Goal: Information Seeking & Learning: Learn about a topic

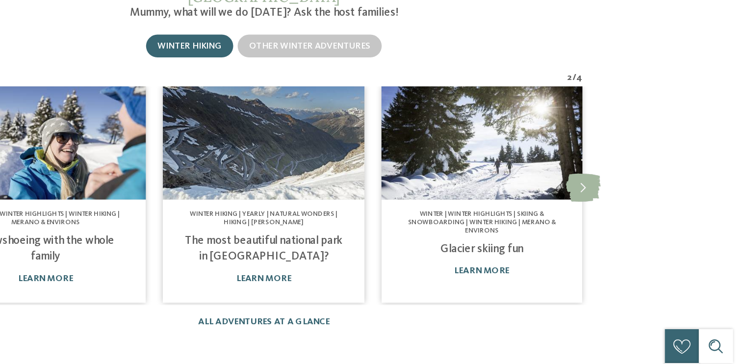
scroll to position [569, 0]
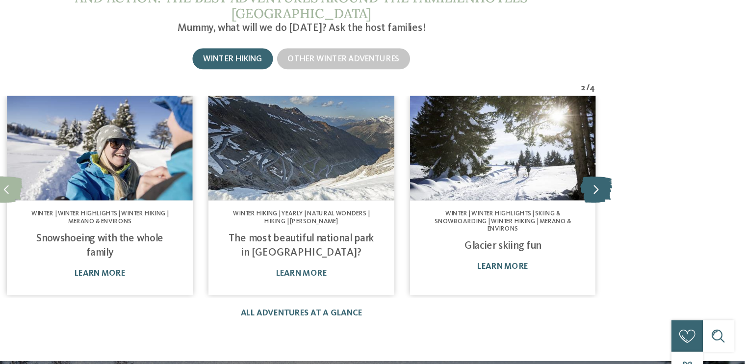
click at [619, 182] on icon at bounding box center [621, 193] width 27 height 22
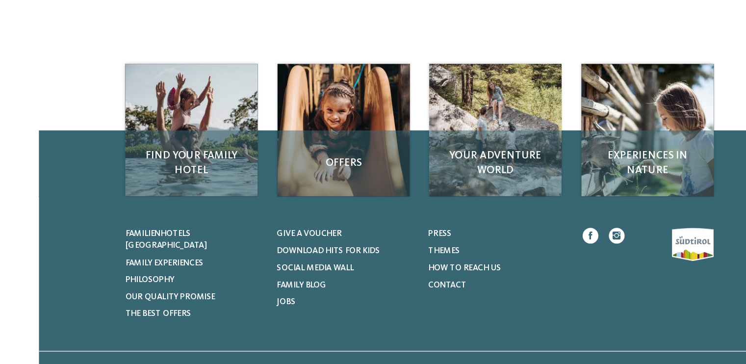
scroll to position [1178, 0]
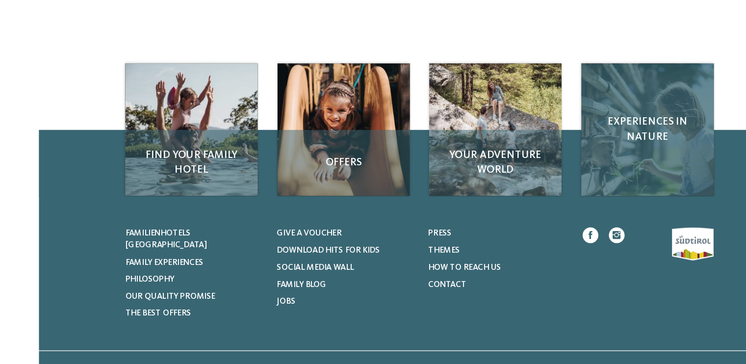
click at [546, 168] on div "Experiences in nature" at bounding box center [564, 166] width 111 height 111
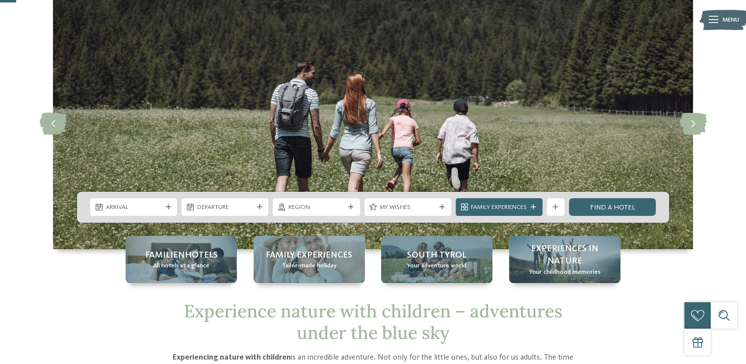
scroll to position [45, 0]
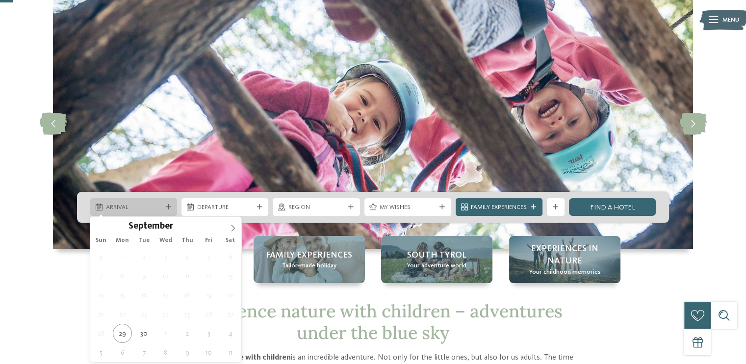
click at [144, 205] on span "Arrival" at bounding box center [134, 207] width 56 height 9
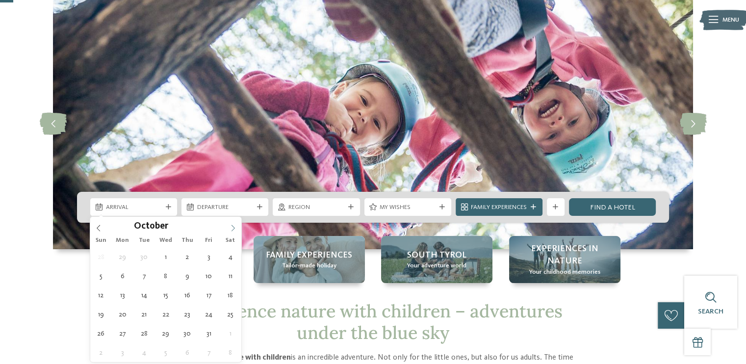
click at [234, 225] on icon at bounding box center [233, 228] width 7 height 7
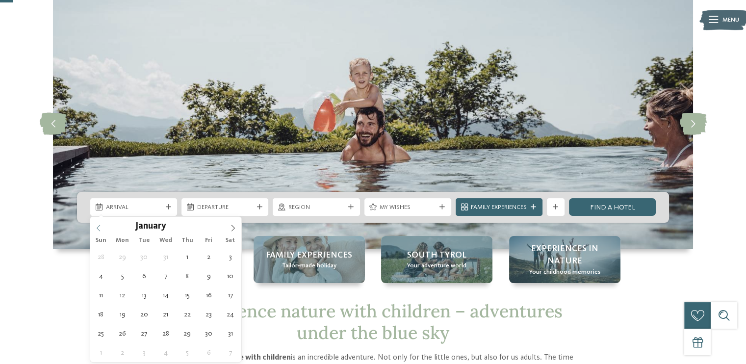
type input "****"
click at [98, 227] on icon at bounding box center [98, 228] width 3 height 6
type div "[DATE]"
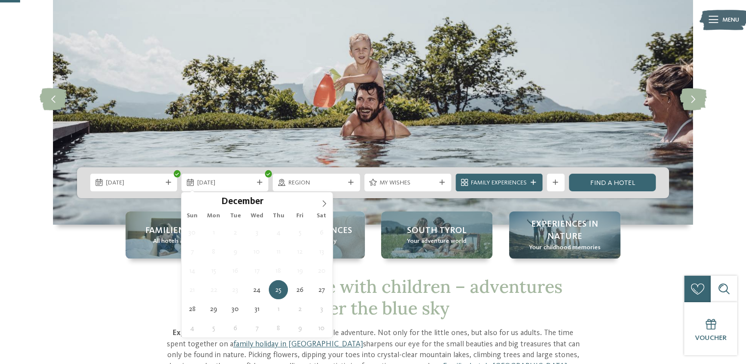
scroll to position [69, 0]
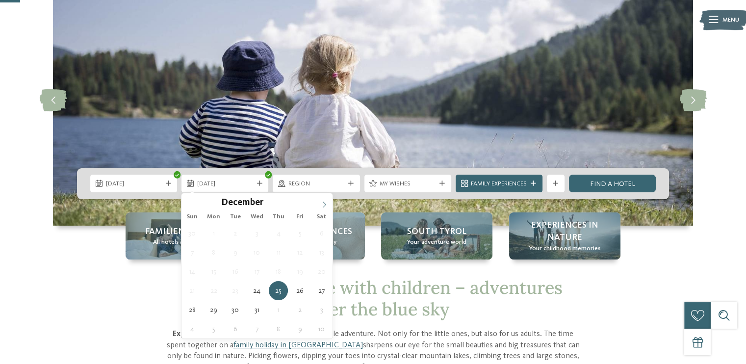
type input "****"
click at [321, 203] on icon at bounding box center [324, 204] width 7 height 7
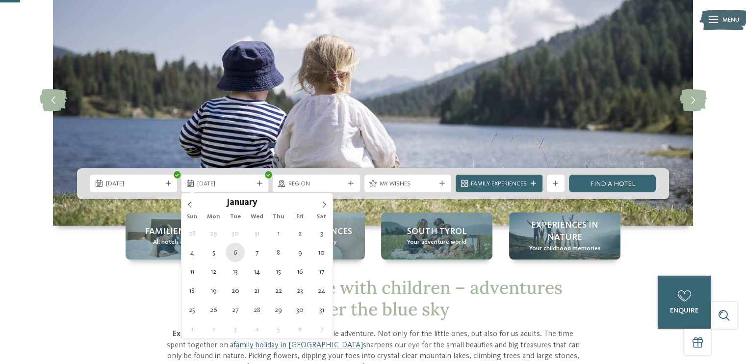
type div "[DATE]"
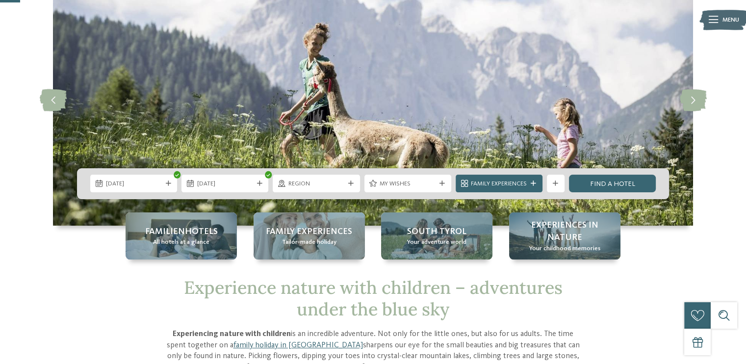
click at [584, 330] on div "Experience nature with children – adventures under the blue sky Experiencing na…" at bounding box center [373, 336] width 601 height 118
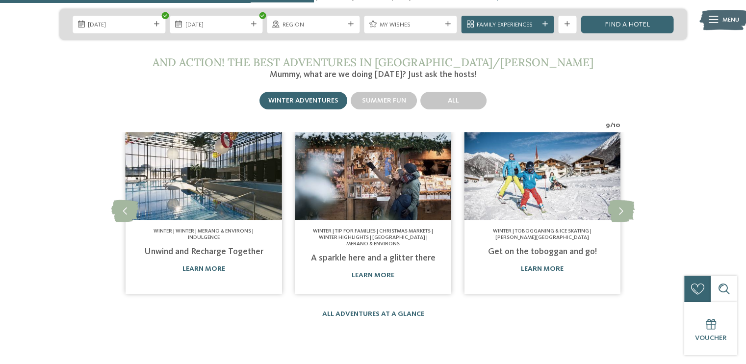
scroll to position [1099, 0]
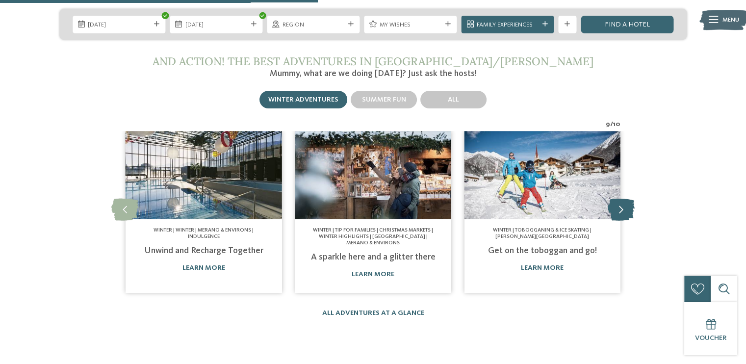
click at [629, 199] on icon at bounding box center [621, 210] width 27 height 22
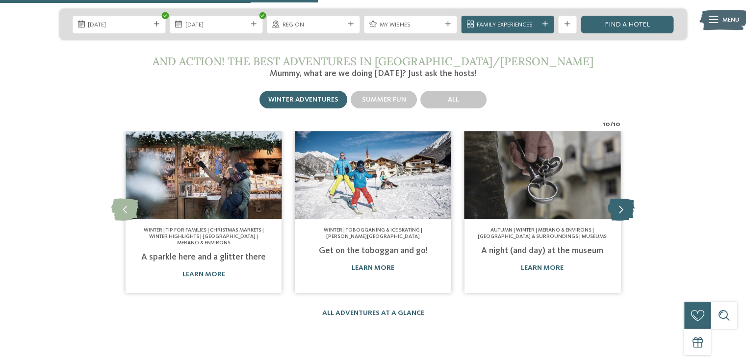
click at [629, 199] on icon at bounding box center [621, 210] width 27 height 22
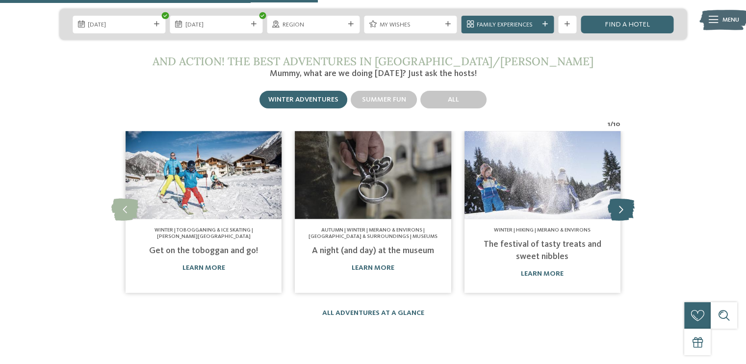
click at [629, 199] on icon at bounding box center [621, 210] width 27 height 22
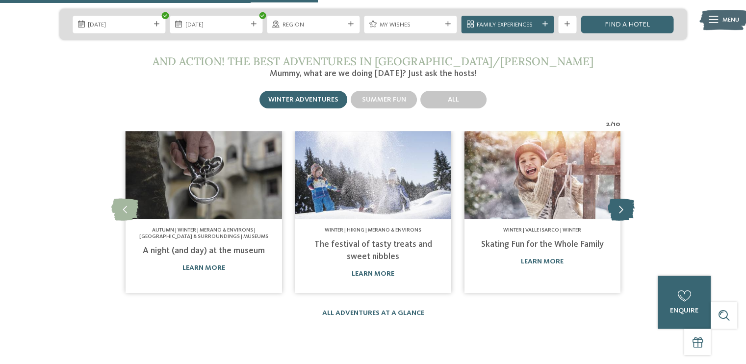
click at [629, 199] on icon at bounding box center [621, 210] width 27 height 22
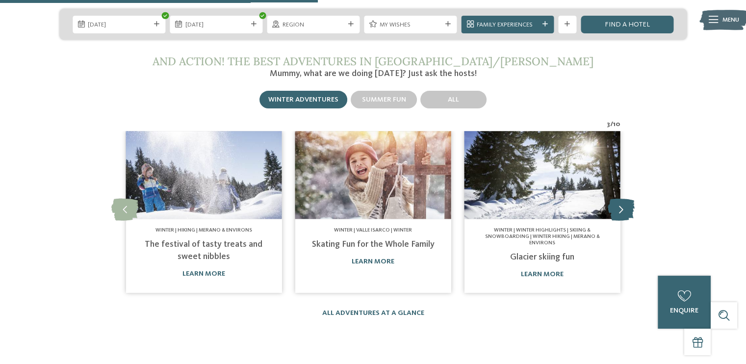
click at [629, 199] on icon at bounding box center [621, 210] width 27 height 22
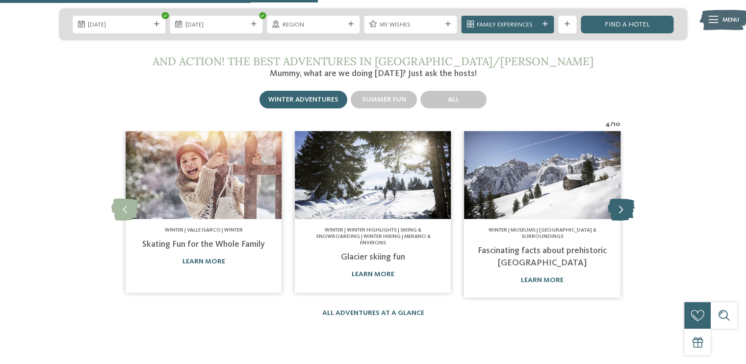
click at [629, 199] on icon at bounding box center [621, 210] width 27 height 22
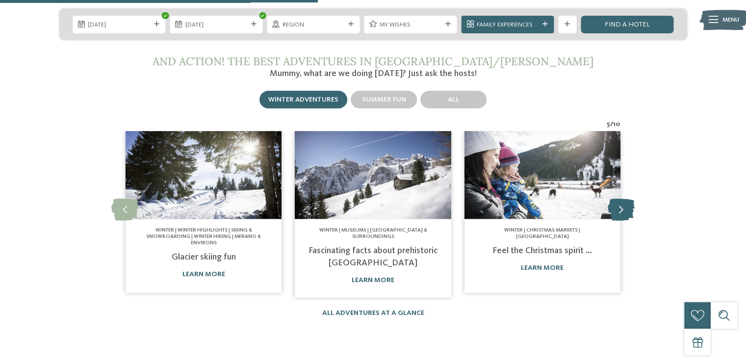
click at [629, 199] on icon at bounding box center [621, 210] width 27 height 22
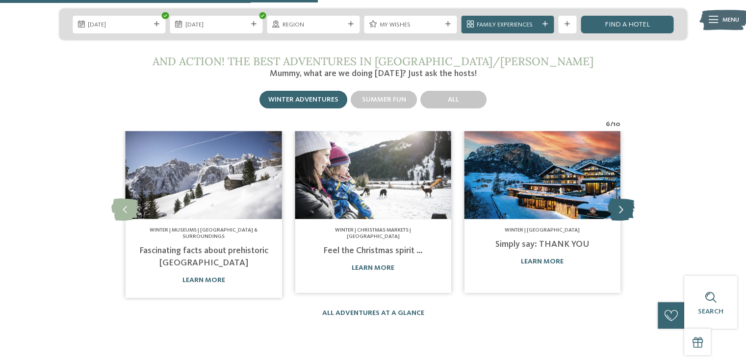
click at [629, 199] on icon at bounding box center [621, 210] width 27 height 22
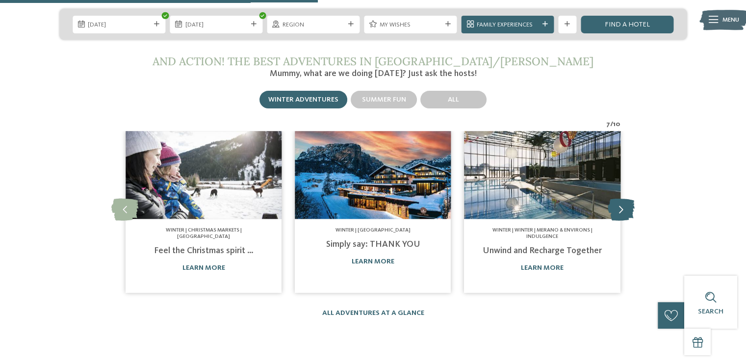
click at [629, 199] on icon at bounding box center [621, 210] width 27 height 22
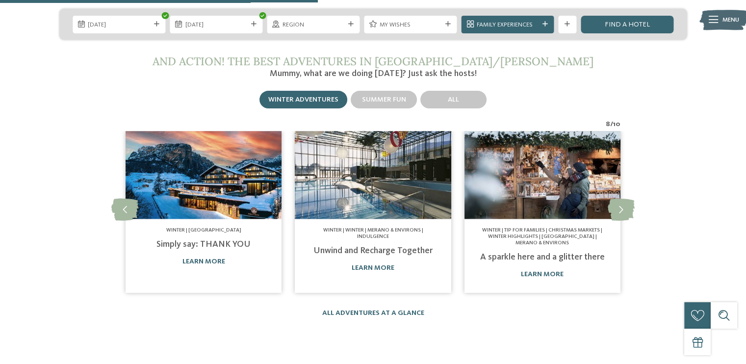
click at [390, 186] on img at bounding box center [373, 175] width 156 height 88
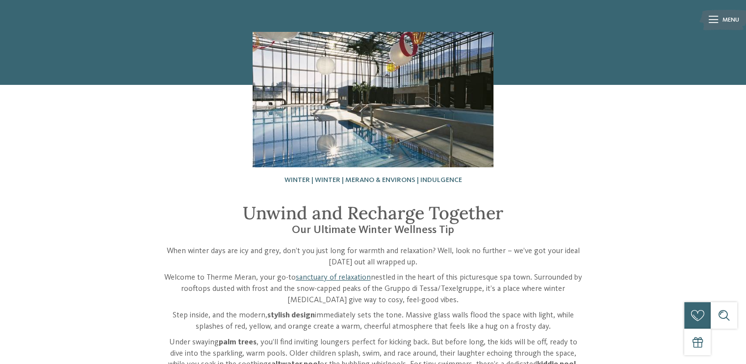
scroll to position [57, 0]
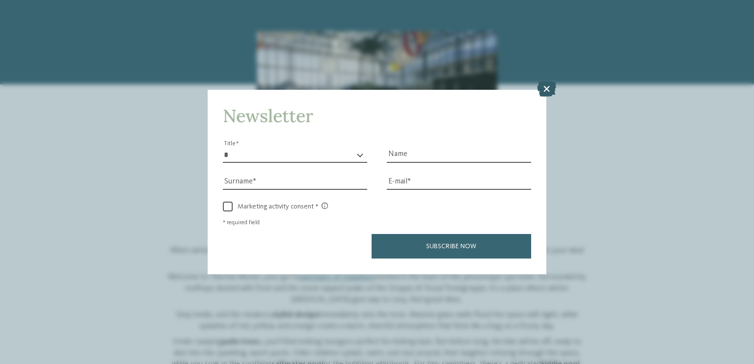
click at [545, 94] on icon at bounding box center [546, 89] width 19 height 16
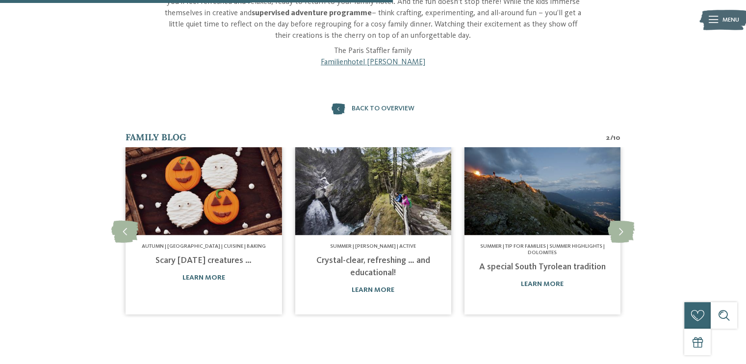
scroll to position [491, 0]
click at [506, 240] on div "Summer | Tip for families | Summer highlights | Dolomites A special South Tyrol…" at bounding box center [543, 268] width 156 height 67
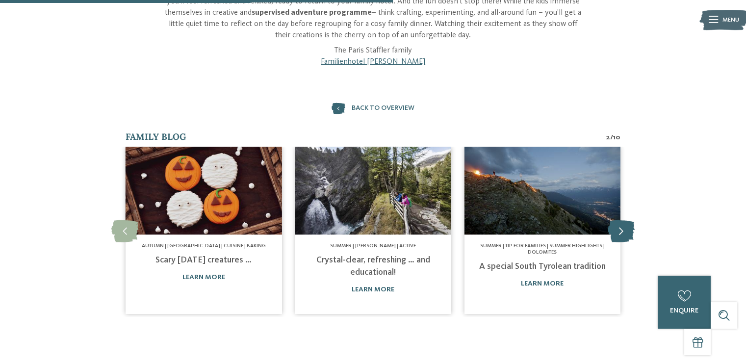
click at [623, 227] on icon at bounding box center [621, 231] width 27 height 22
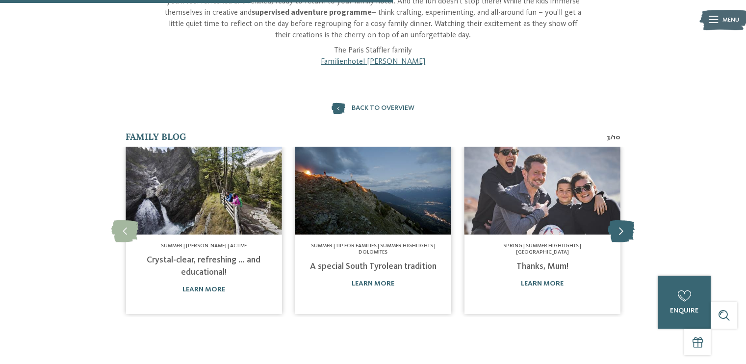
click at [623, 227] on icon at bounding box center [621, 231] width 27 height 22
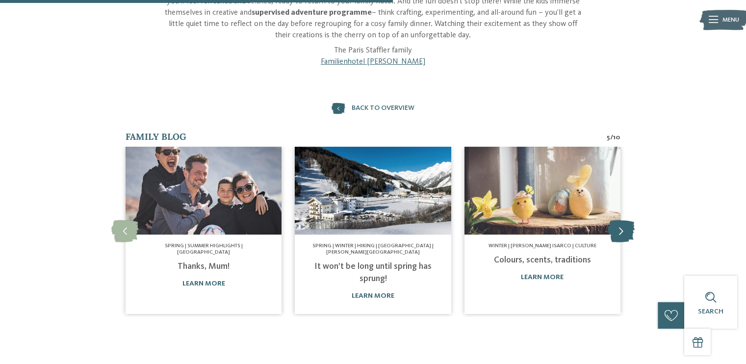
click at [620, 229] on icon at bounding box center [621, 231] width 27 height 22
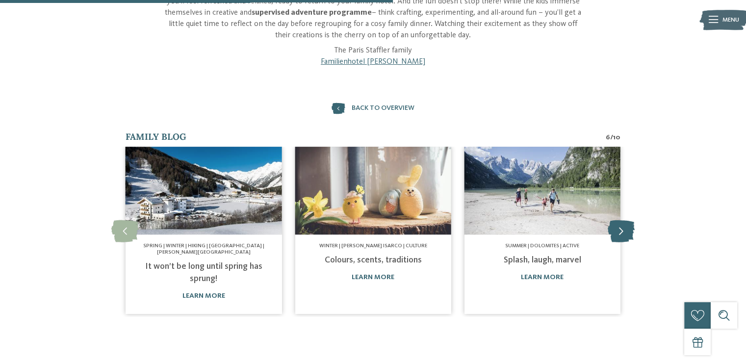
click at [620, 229] on icon at bounding box center [621, 231] width 27 height 22
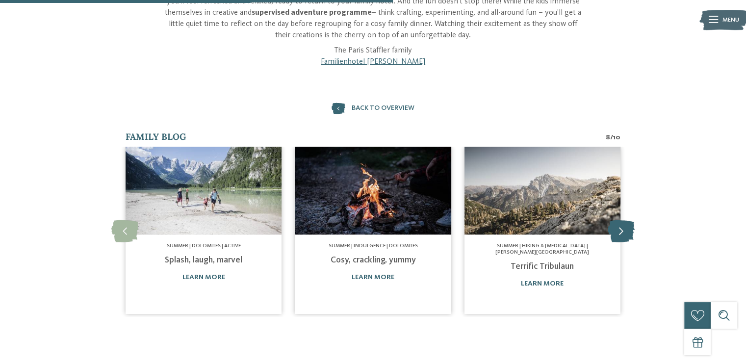
click at [620, 229] on icon at bounding box center [621, 231] width 27 height 22
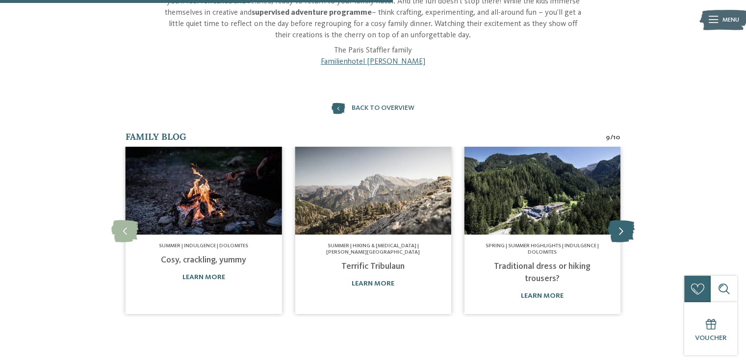
click at [620, 229] on icon at bounding box center [621, 231] width 27 height 22
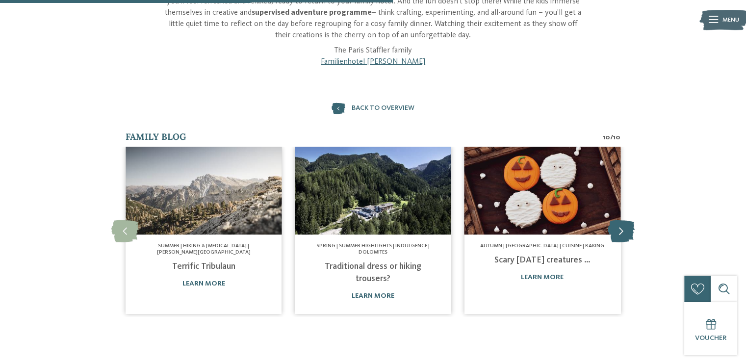
click at [620, 229] on icon at bounding box center [621, 231] width 27 height 22
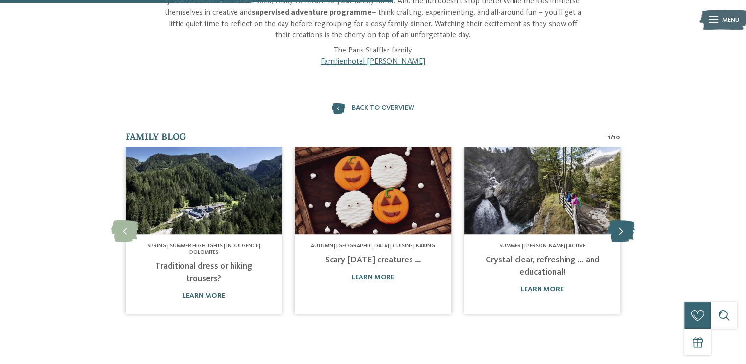
click at [620, 229] on icon at bounding box center [621, 231] width 27 height 22
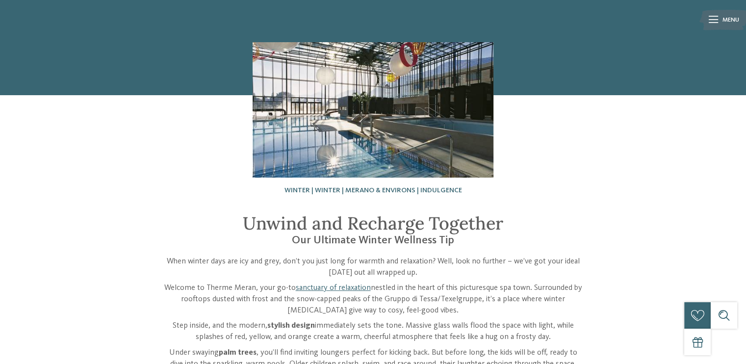
scroll to position [0, 0]
